Goal: Communication & Community: Answer question/provide support

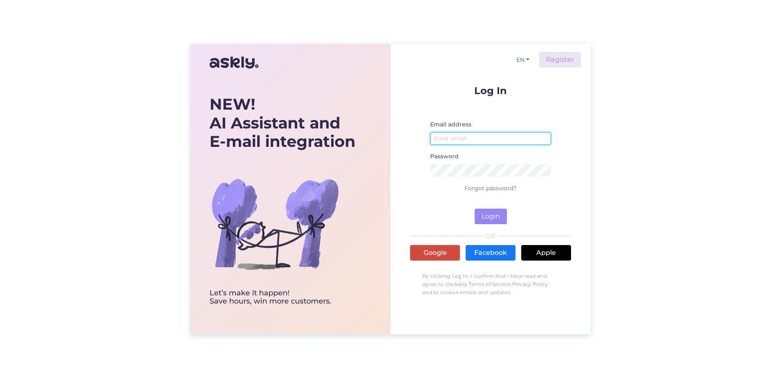
type input "info@silmajaam.ee"
click at [433, 255] on link "Google" at bounding box center [435, 253] width 50 height 16
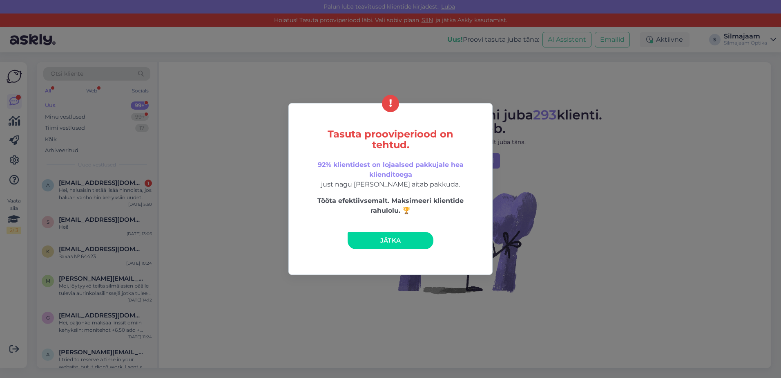
click at [379, 239] on link "Jätka" at bounding box center [391, 240] width 86 height 17
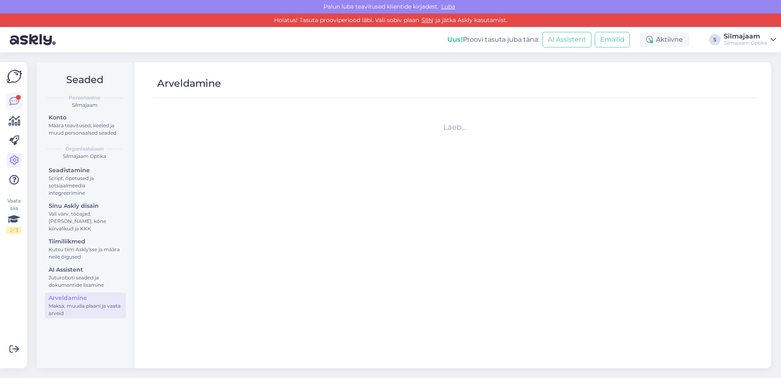
click at [18, 94] on link at bounding box center [14, 101] width 15 height 15
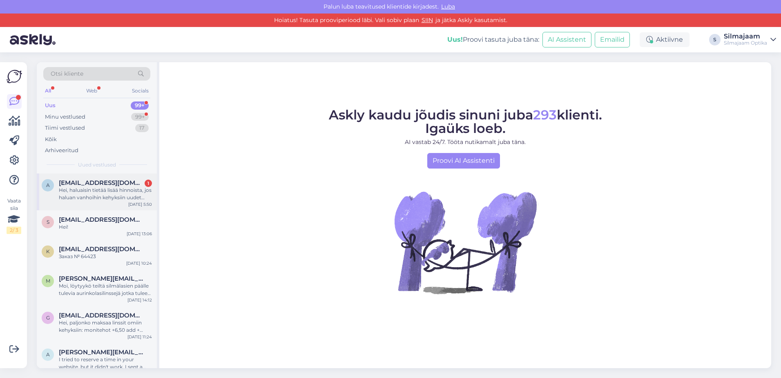
click at [67, 179] on span "[EMAIL_ADDRESS][DOMAIN_NAME]" at bounding box center [101, 182] width 85 height 7
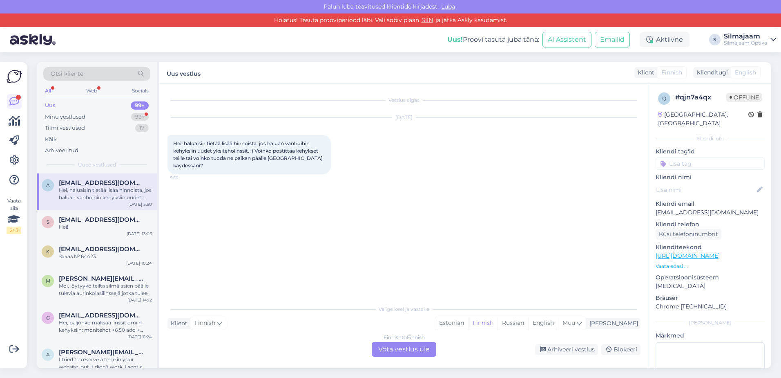
click at [398, 349] on div "Finnish to Finnish Võta vestlus üle" at bounding box center [404, 349] width 65 height 15
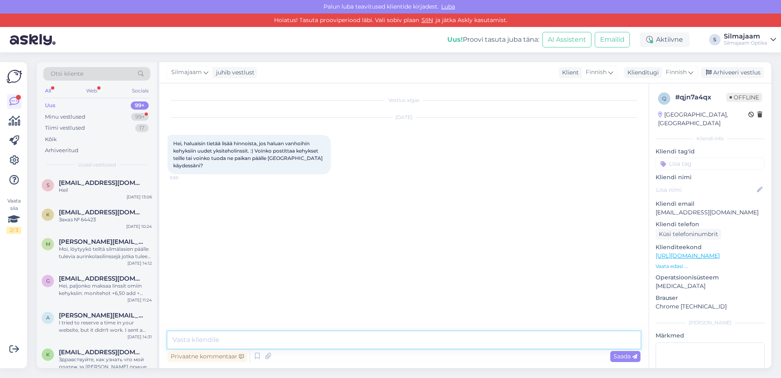
click at [217, 338] on textarea at bounding box center [404, 339] width 473 height 17
type textarea "Hei"
type textarea "[PERSON_NAME]"
click at [574, 235] on icon at bounding box center [571, 235] width 5 height 5
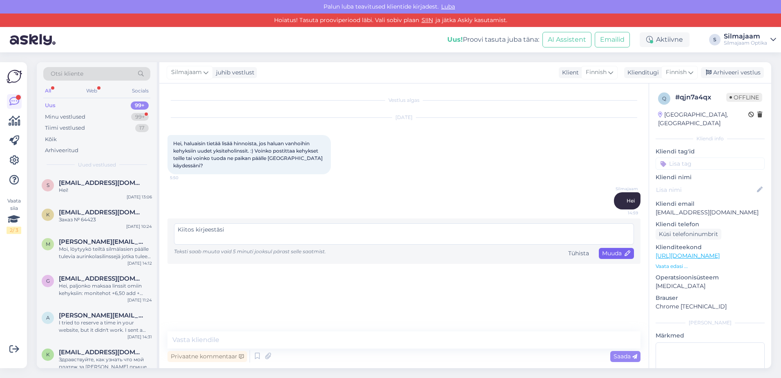
type textarea "Kiitos kirjeestäsi"
click at [611, 252] on span "Muuda" at bounding box center [616, 252] width 29 height 7
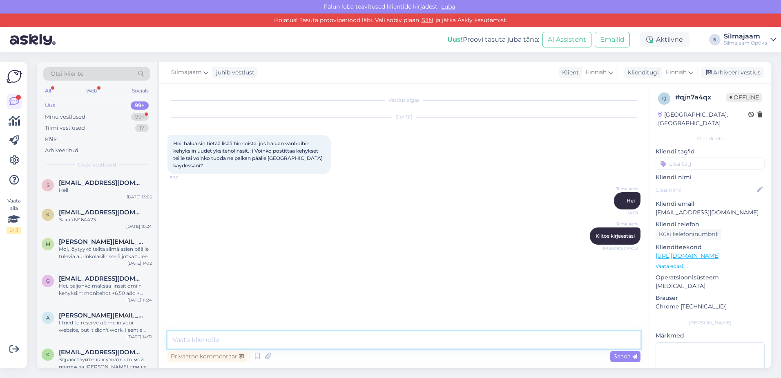
click at [194, 338] on textarea at bounding box center [404, 339] width 473 height 17
drag, startPoint x: 269, startPoint y: 157, endPoint x: 210, endPoint y: 157, distance: 58.0
click at [210, 157] on span "Hei, haluaisin tietää lisää hinnoista, jos haluan vanhoihin kehyksiin uudet yks…" at bounding box center [248, 154] width 151 height 28
copy span "tuoda ne paikan päälle"
paste textarea "tuoda ne paikan päälle"
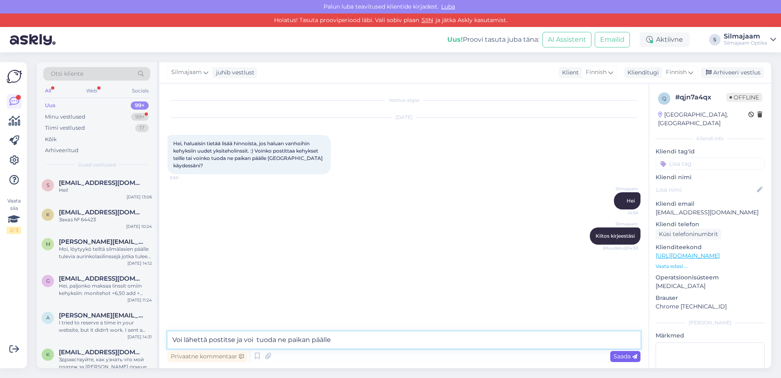
type textarea "Voi lähettä postitse ja voi tuoda ne paikan päälle"
click at [625, 356] on span "Saada" at bounding box center [626, 355] width 24 height 7
